Goal: Task Accomplishment & Management: Complete application form

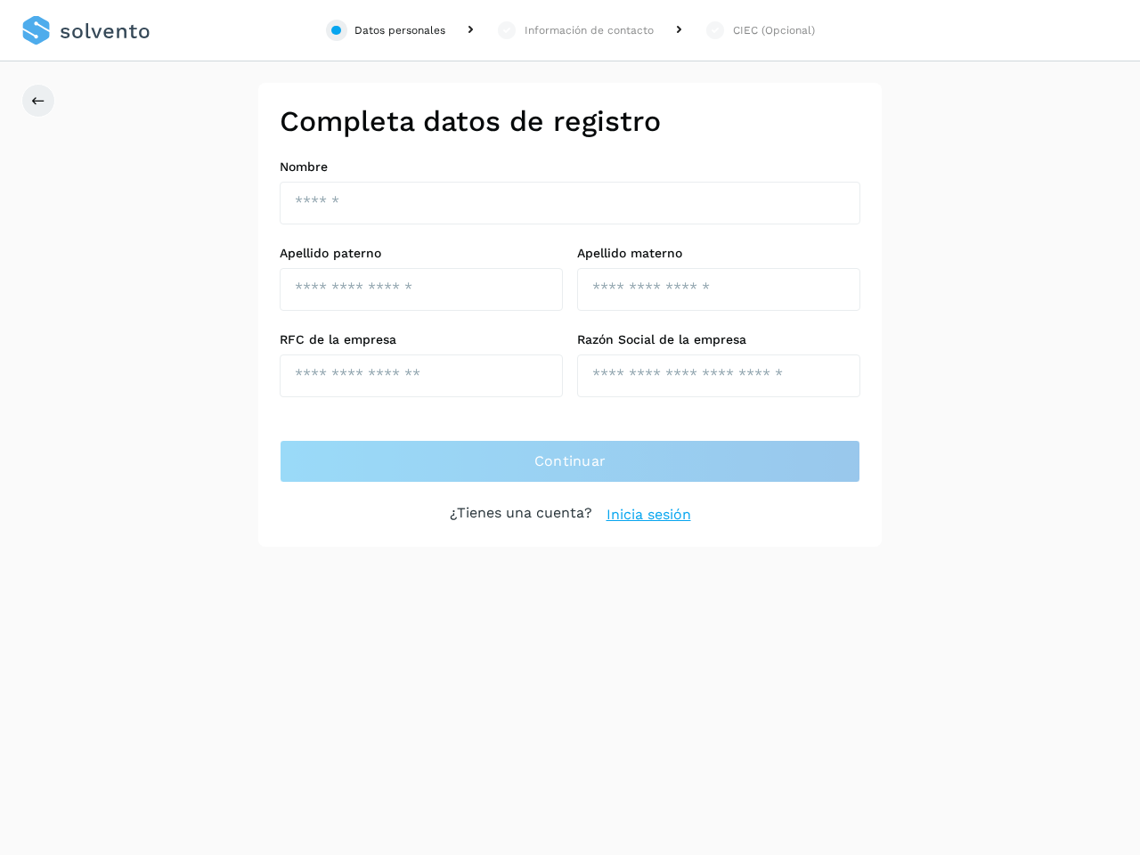
click at [386, 30] on div "Datos personales" at bounding box center [399, 30] width 91 height 16
click at [574, 30] on div "Información de contacto" at bounding box center [588, 30] width 129 height 16
click at [759, 30] on div "CIEC (Opcional)" at bounding box center [774, 30] width 82 height 16
click at [38, 101] on icon at bounding box center [38, 100] width 14 height 14
click at [386, 30] on div "Datos personales" at bounding box center [399, 30] width 91 height 16
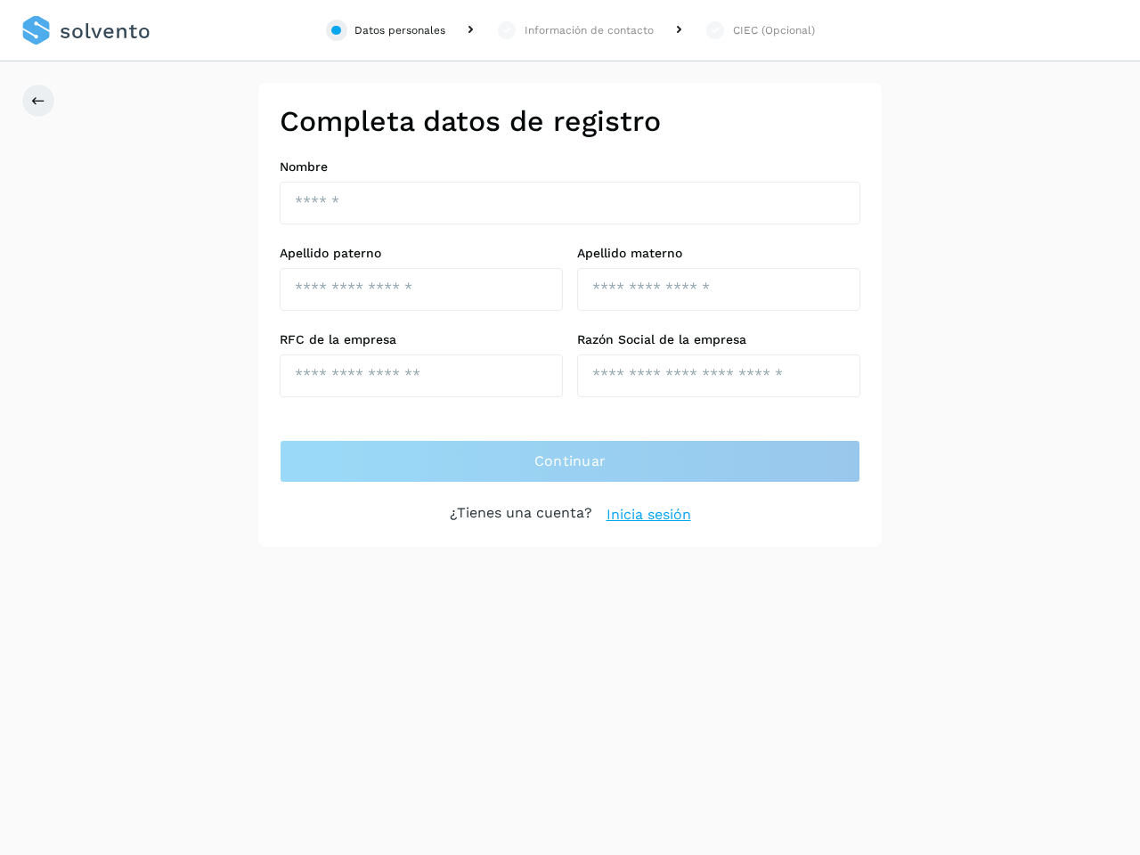
click at [574, 30] on div "Información de contacto" at bounding box center [588, 30] width 129 height 16
click at [759, 30] on div "CIEC (Opcional)" at bounding box center [774, 30] width 82 height 16
click at [38, 101] on icon at bounding box center [38, 100] width 14 height 14
